Goal: Contribute content: Contribute content

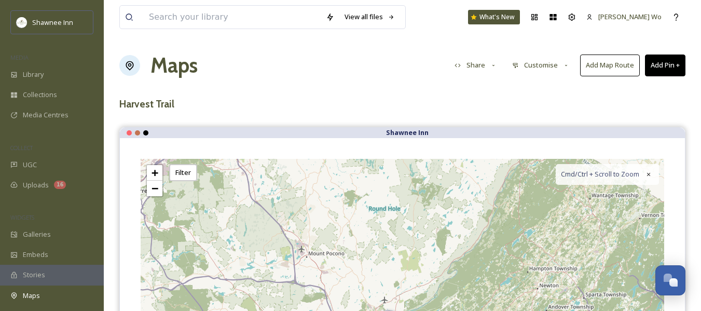
click at [166, 71] on h1 "Maps" at bounding box center [173, 65] width 47 height 31
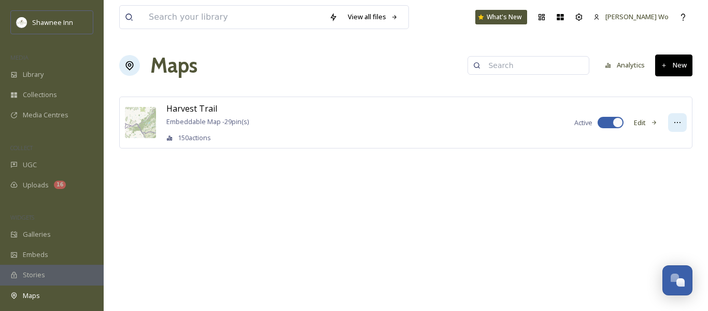
click at [680, 124] on icon at bounding box center [678, 122] width 8 height 8
click at [681, 69] on button "New" at bounding box center [674, 64] width 37 height 21
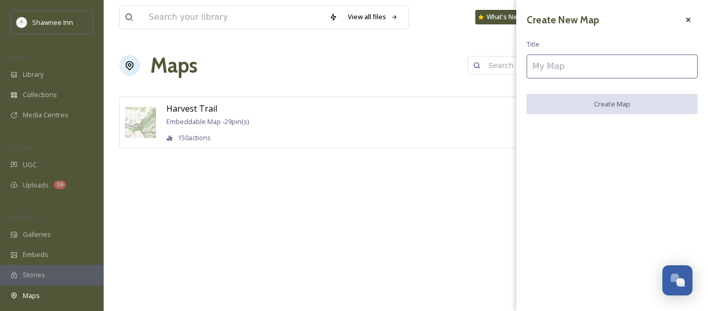
click at [610, 67] on input at bounding box center [612, 66] width 171 height 24
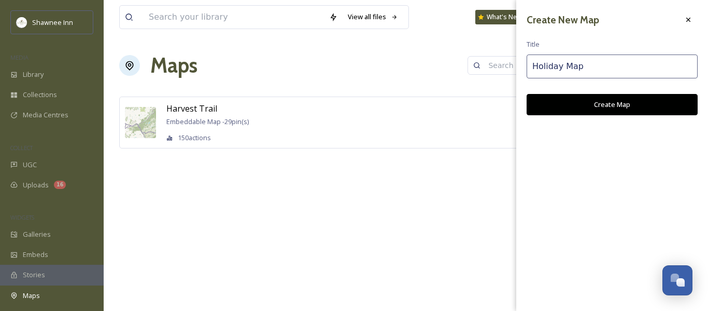
type input "Holiday Map"
click at [616, 105] on button "Create Map" at bounding box center [612, 104] width 171 height 21
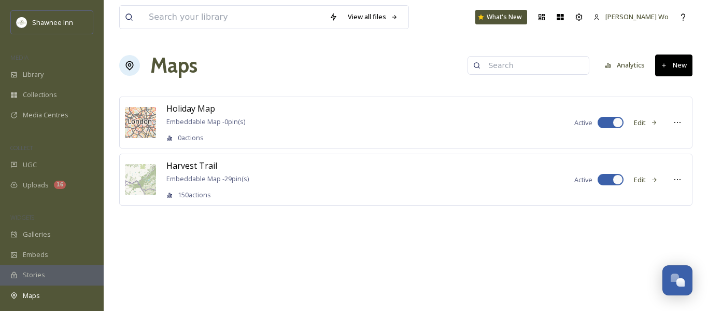
click at [643, 122] on button "Edit" at bounding box center [646, 123] width 34 height 20
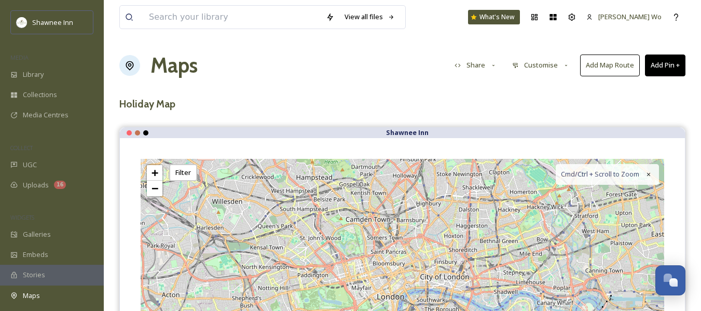
click at [536, 66] on button "Customise" at bounding box center [541, 65] width 68 height 20
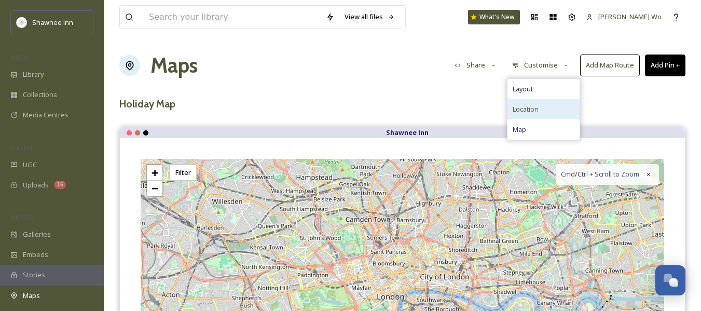
click at [523, 105] on span "Location" at bounding box center [525, 109] width 26 height 10
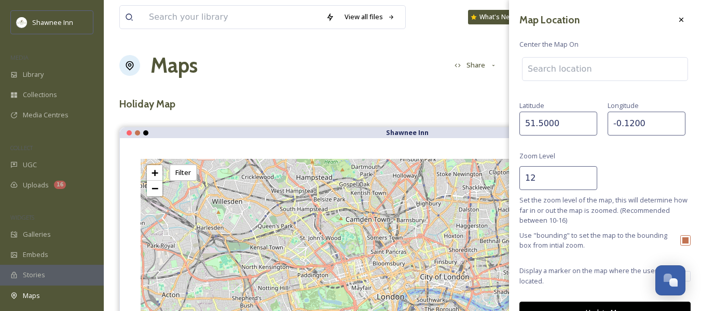
click at [554, 136] on div "Map Location Center the Map On Latitude 51.5000 Longitude -0.1200 Zoom Level 12…" at bounding box center [605, 166] width 192 height 333
click at [559, 132] on input "51.5000" at bounding box center [558, 124] width 78 height 24
paste input "41.00658268621553"
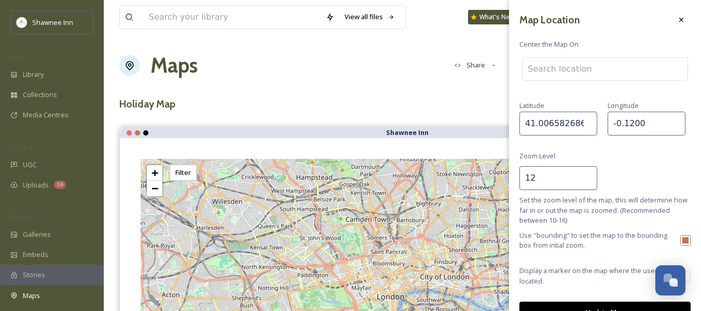
scroll to position [0, 15]
type input "41.00658268621553"
click at [629, 118] on input "-0.1200" at bounding box center [646, 124] width 78 height 24
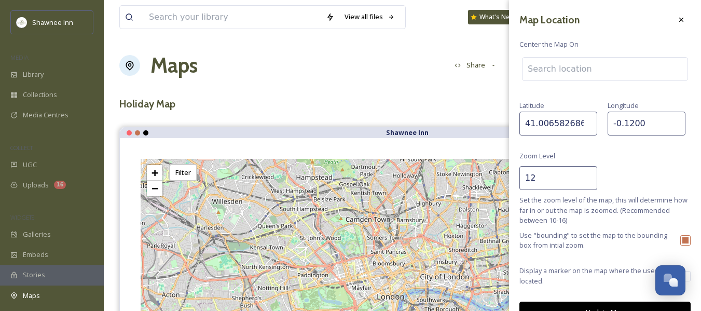
click at [629, 118] on input "-0.1200" at bounding box center [646, 124] width 78 height 24
paste input "75.10998510050987"
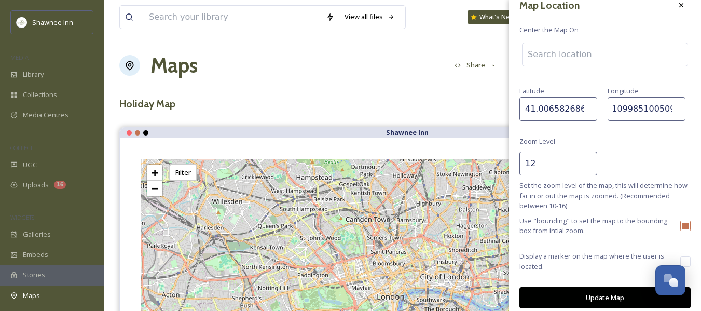
scroll to position [22, 0]
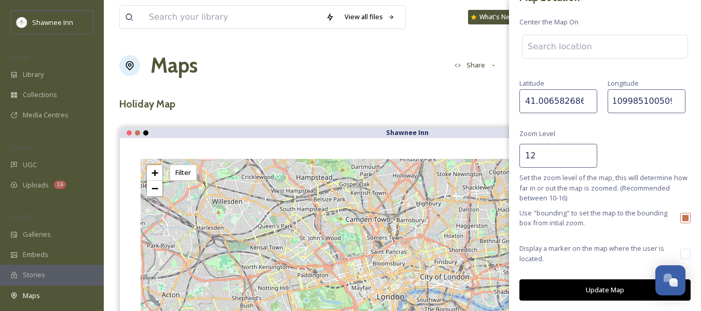
type input "-75.10998510050987"
click at [605, 288] on button "Update Map" at bounding box center [604, 289] width 171 height 21
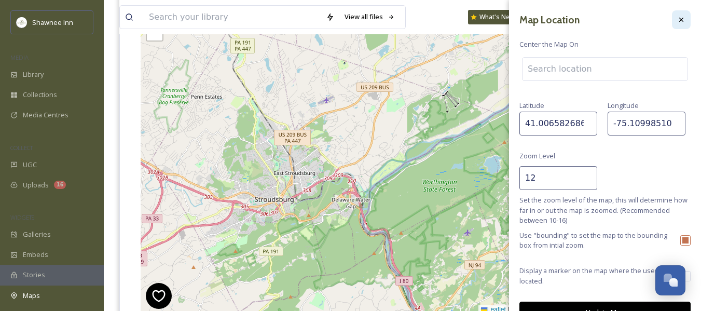
click at [681, 20] on div at bounding box center [681, 19] width 19 height 19
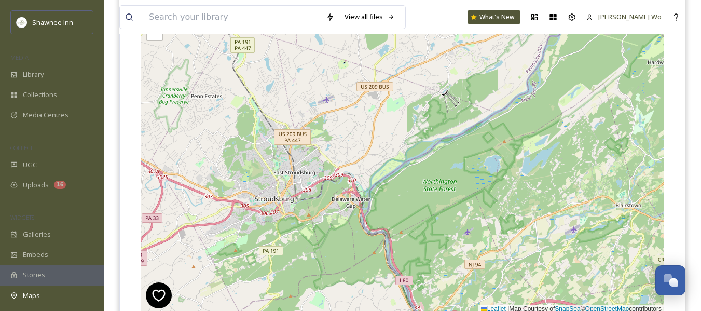
scroll to position [156, 0]
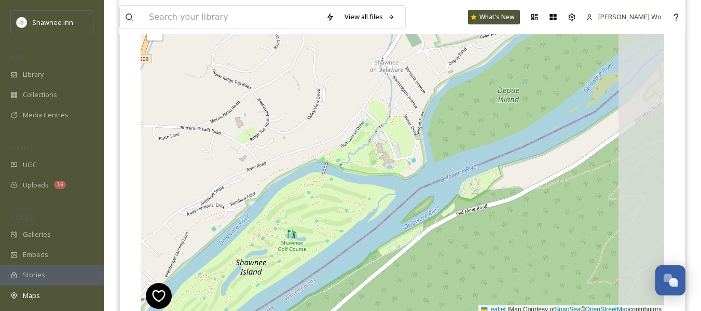
drag, startPoint x: 510, startPoint y: 122, endPoint x: 350, endPoint y: 253, distance: 206.5
click at [350, 253] on div "+ − Leaflet | Map Courtesy of SnapSea © OpenStreetMap contributors Cmd/Ctrl + S…" at bounding box center [402, 158] width 523 height 311
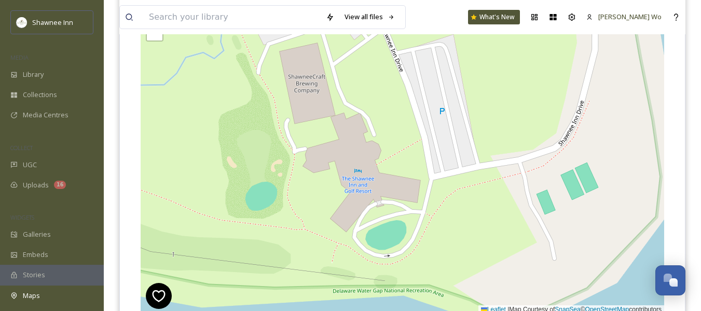
drag, startPoint x: 400, startPoint y: 128, endPoint x: 423, endPoint y: 241, distance: 115.3
click at [423, 241] on div "+ − Leaflet | Map Courtesy of SnapSea © OpenStreetMap contributors Cmd/Ctrl + S…" at bounding box center [402, 158] width 523 height 311
click at [353, 186] on div "+ − Leaflet | Map Courtesy of SnapSea © OpenStreetMap contributors Cmd/Ctrl + S…" at bounding box center [402, 158] width 523 height 311
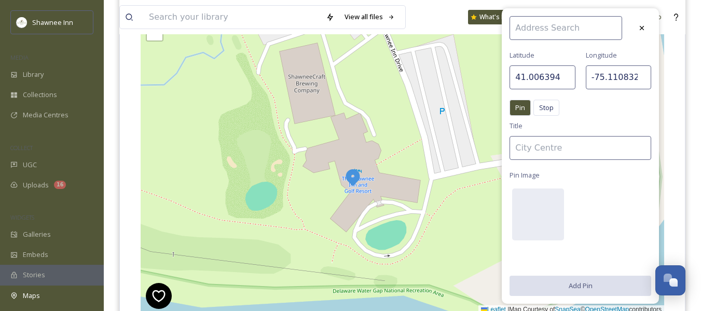
click at [567, 151] on input at bounding box center [580, 148] width 142 height 24
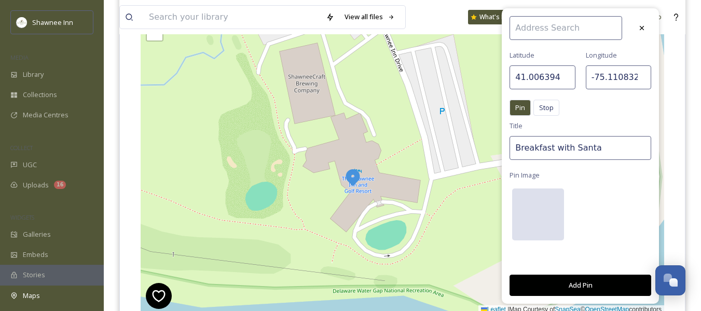
type input "Breakfast with Santa"
click at [542, 209] on div at bounding box center [538, 214] width 52 height 52
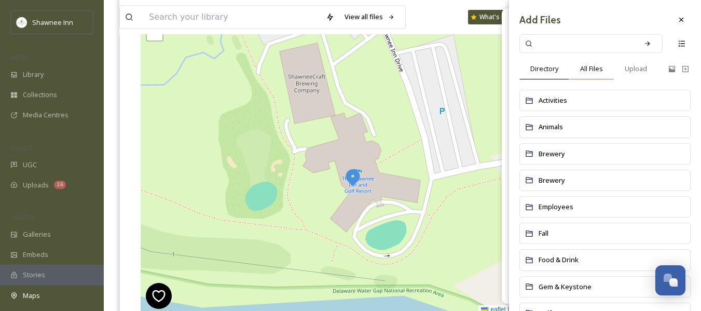
click at [584, 67] on span "All Files" at bounding box center [591, 69] width 23 height 10
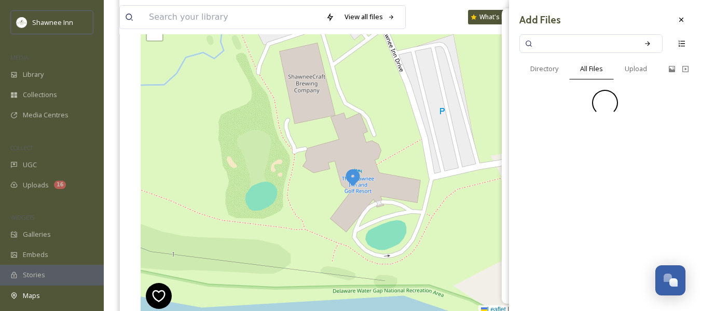
click at [583, 45] on input at bounding box center [584, 43] width 98 height 23
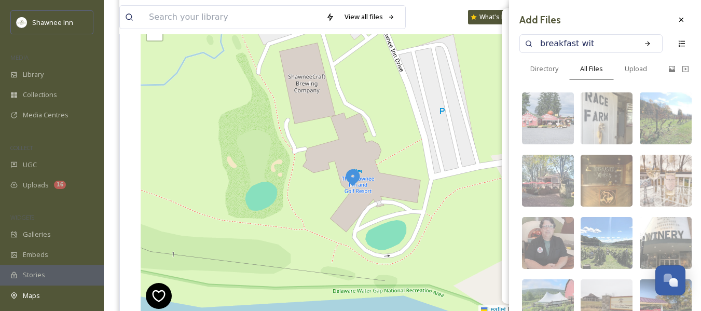
type input "breakfast with"
click at [638, 48] on div "Search" at bounding box center [647, 43] width 19 height 19
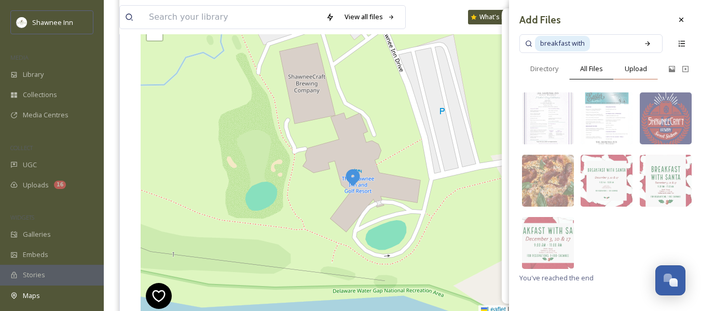
click at [634, 69] on span "Upload" at bounding box center [635, 69] width 22 height 10
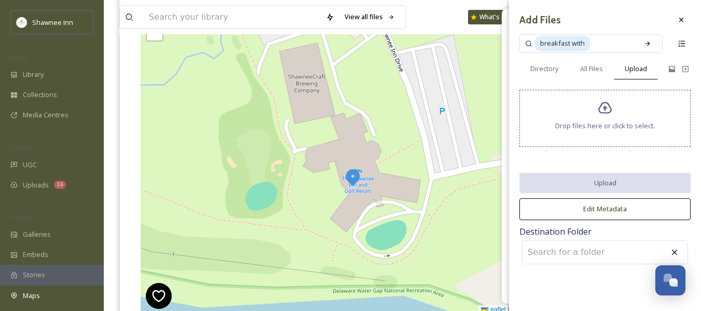
click at [603, 115] on icon at bounding box center [604, 108] width 15 height 15
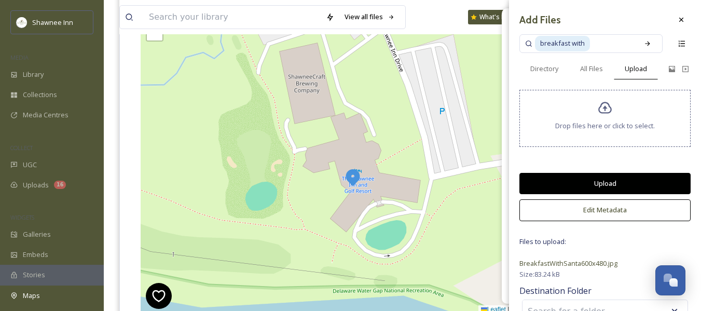
click at [602, 185] on button "Upload" at bounding box center [604, 183] width 171 height 21
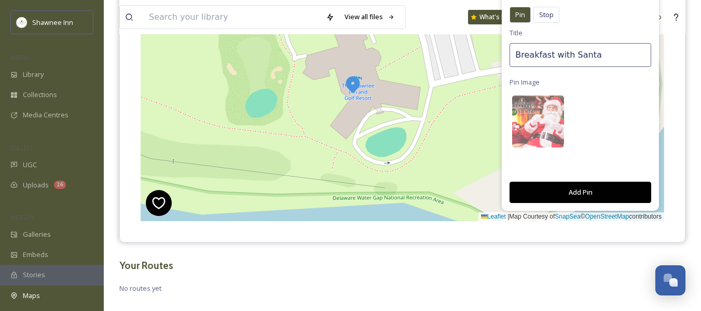
scroll to position [259, 0]
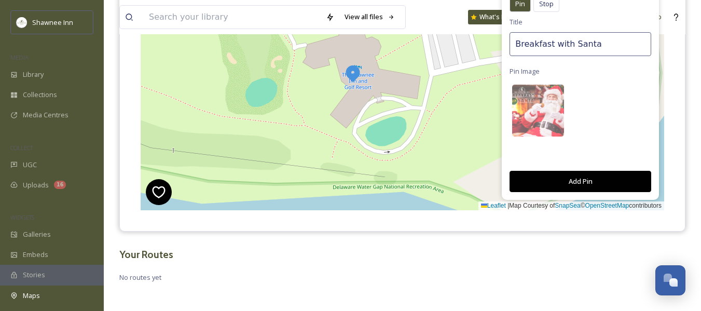
click at [601, 186] on button "Add Pin" at bounding box center [580, 181] width 142 height 21
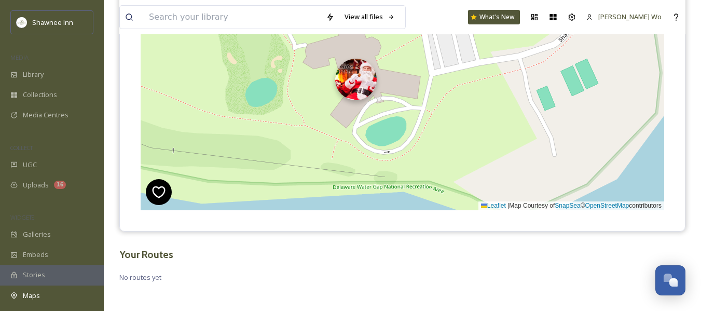
click at [351, 85] on img at bounding box center [355, 79] width 41 height 41
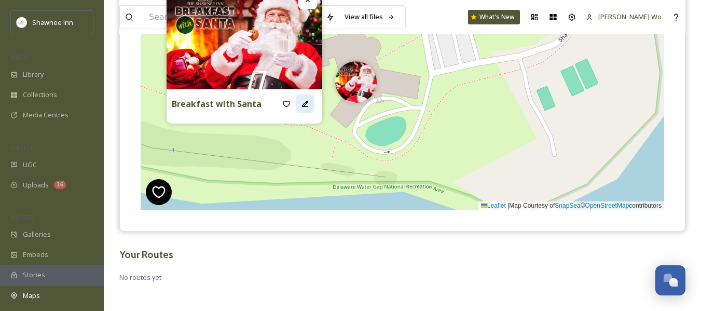
click at [303, 103] on icon at bounding box center [305, 104] width 8 height 8
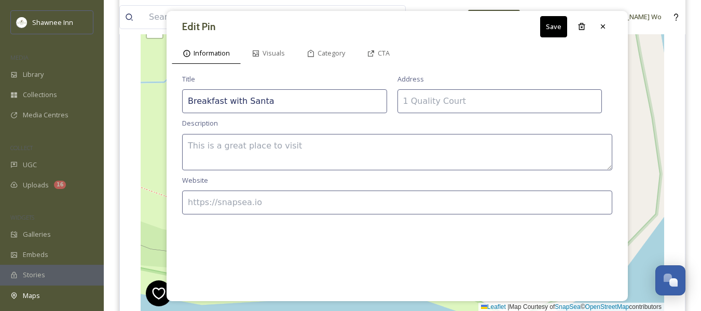
scroll to position [156, 0]
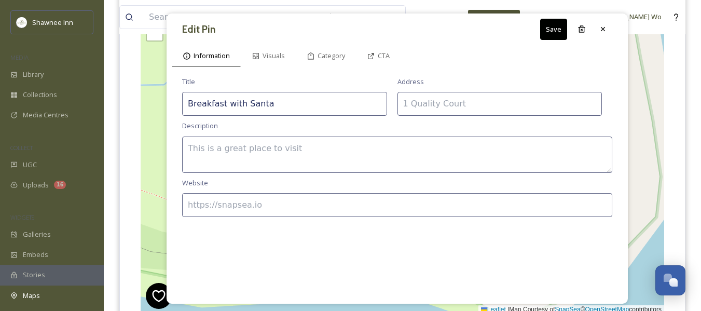
click at [254, 152] on textarea at bounding box center [397, 154] width 430 height 36
paste textarea "Bring the whole family for a festive morning with Santa Claus himself! Enjoy a …"
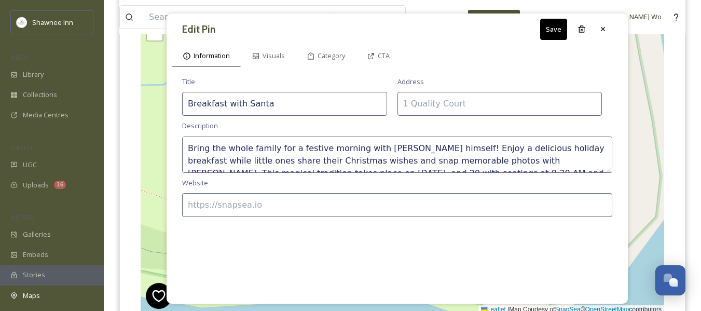
scroll to position [19, 0]
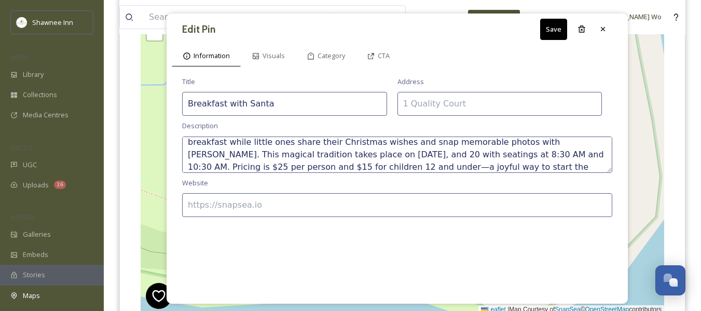
type textarea "Bring the whole family for a festive morning with Santa Claus himself! Enjoy a …"
click at [477, 104] on input at bounding box center [499, 104] width 205 height 24
type input "100 Shawnee Inn Drive, Shawnee on Delaware, PA 18356"
